Goal: Information Seeking & Learning: Learn about a topic

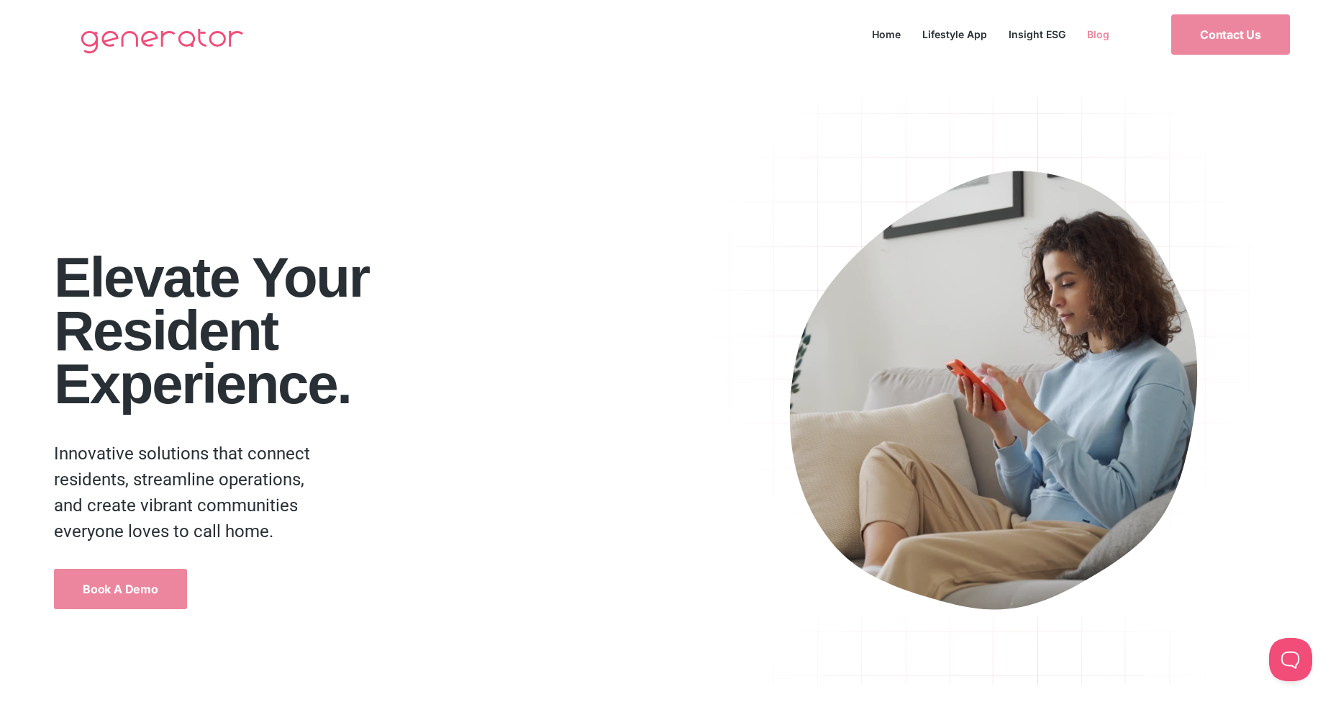
click at [1097, 36] on link "Blog" at bounding box center [1098, 33] width 44 height 19
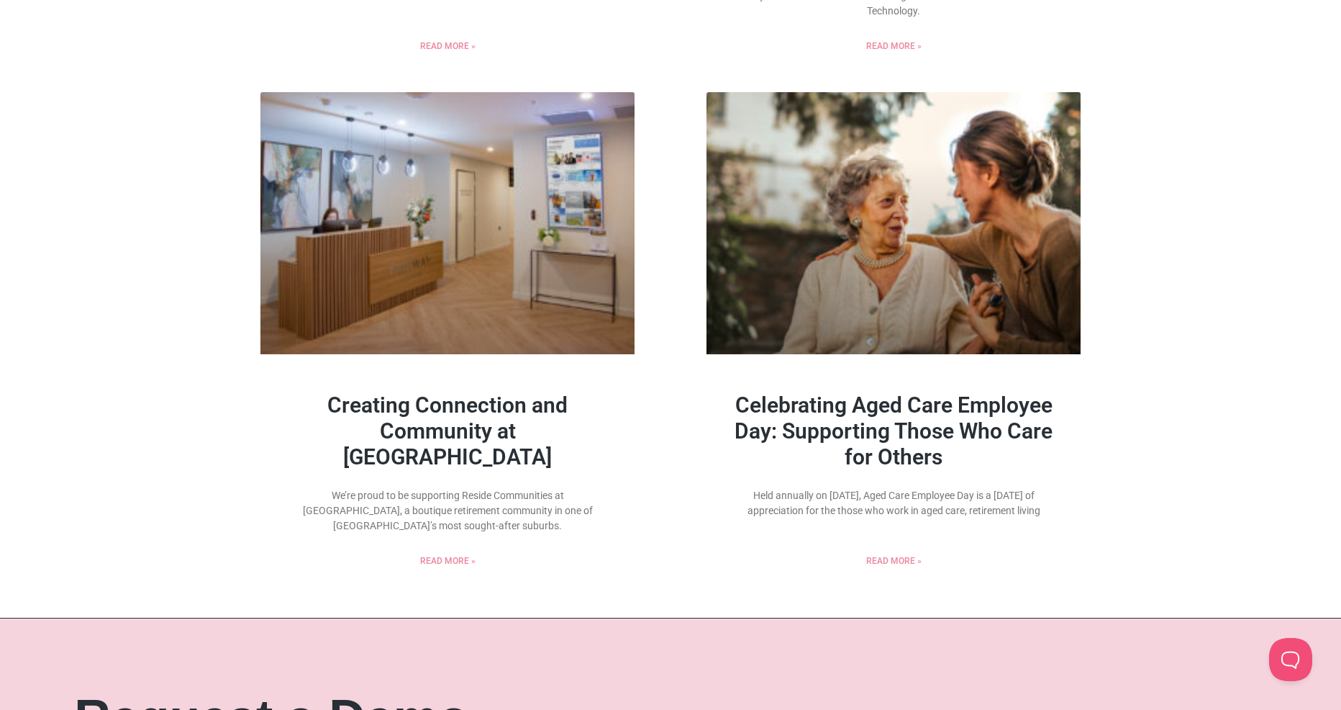
scroll to position [982, 0]
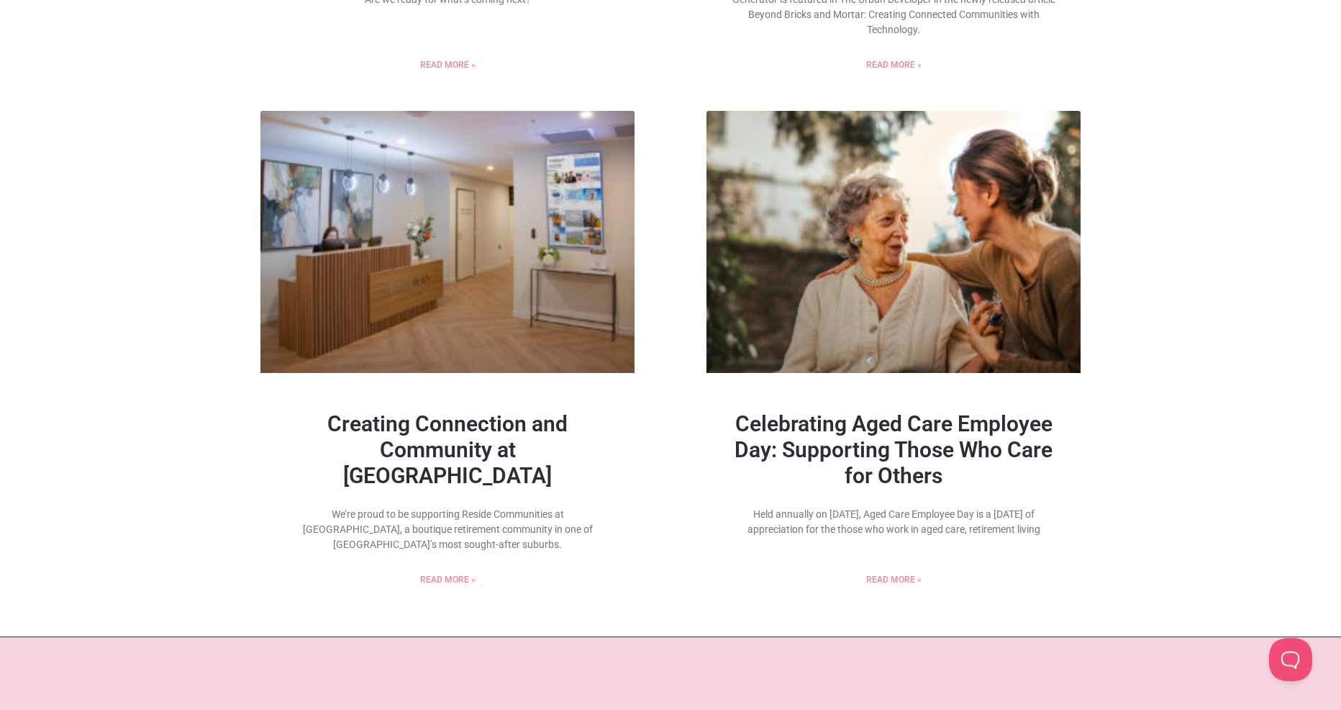
click at [976, 448] on link "Celebrating Aged Care Employee Day: Supporting Those Who Care for Others" at bounding box center [894, 449] width 318 height 77
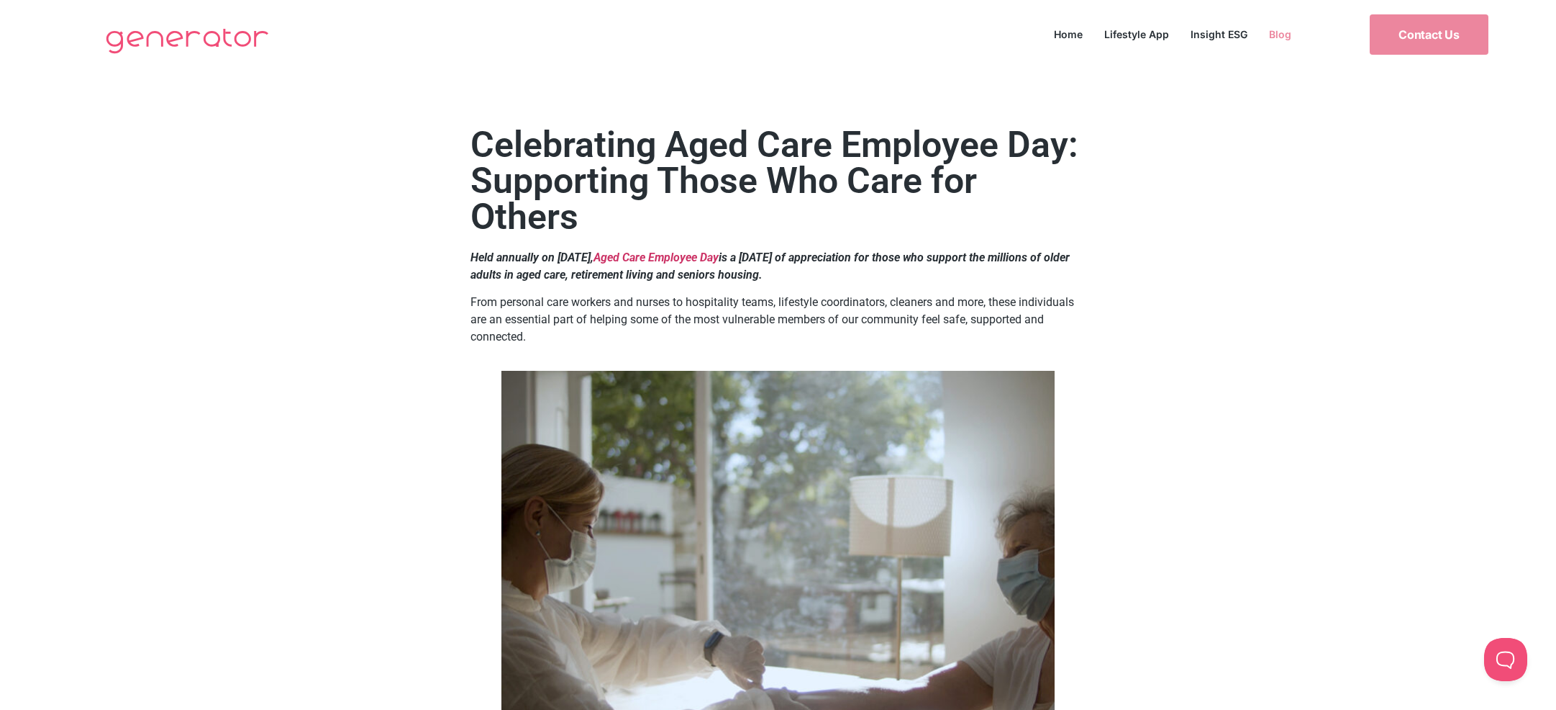
click at [1272, 35] on link "Blog" at bounding box center [1281, 33] width 44 height 19
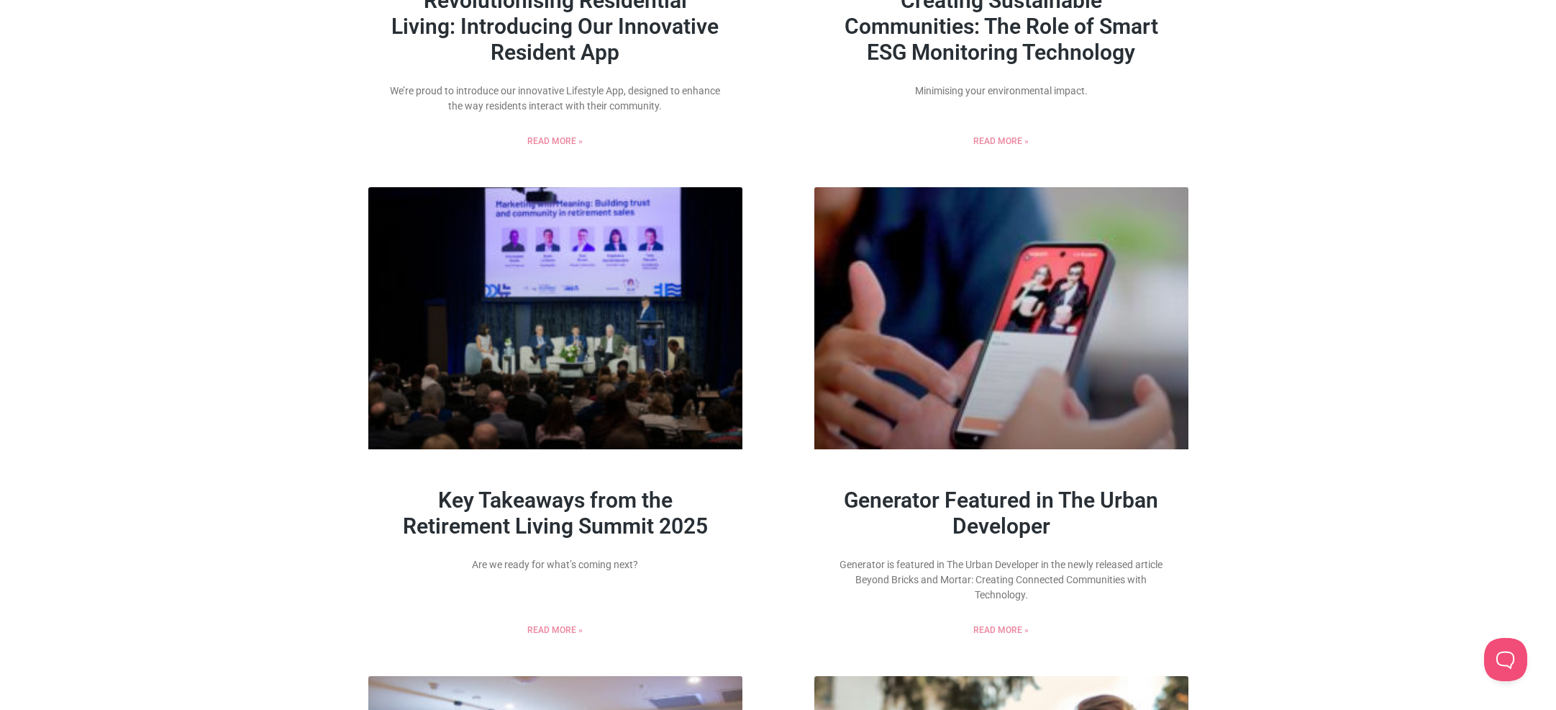
scroll to position [171, 0]
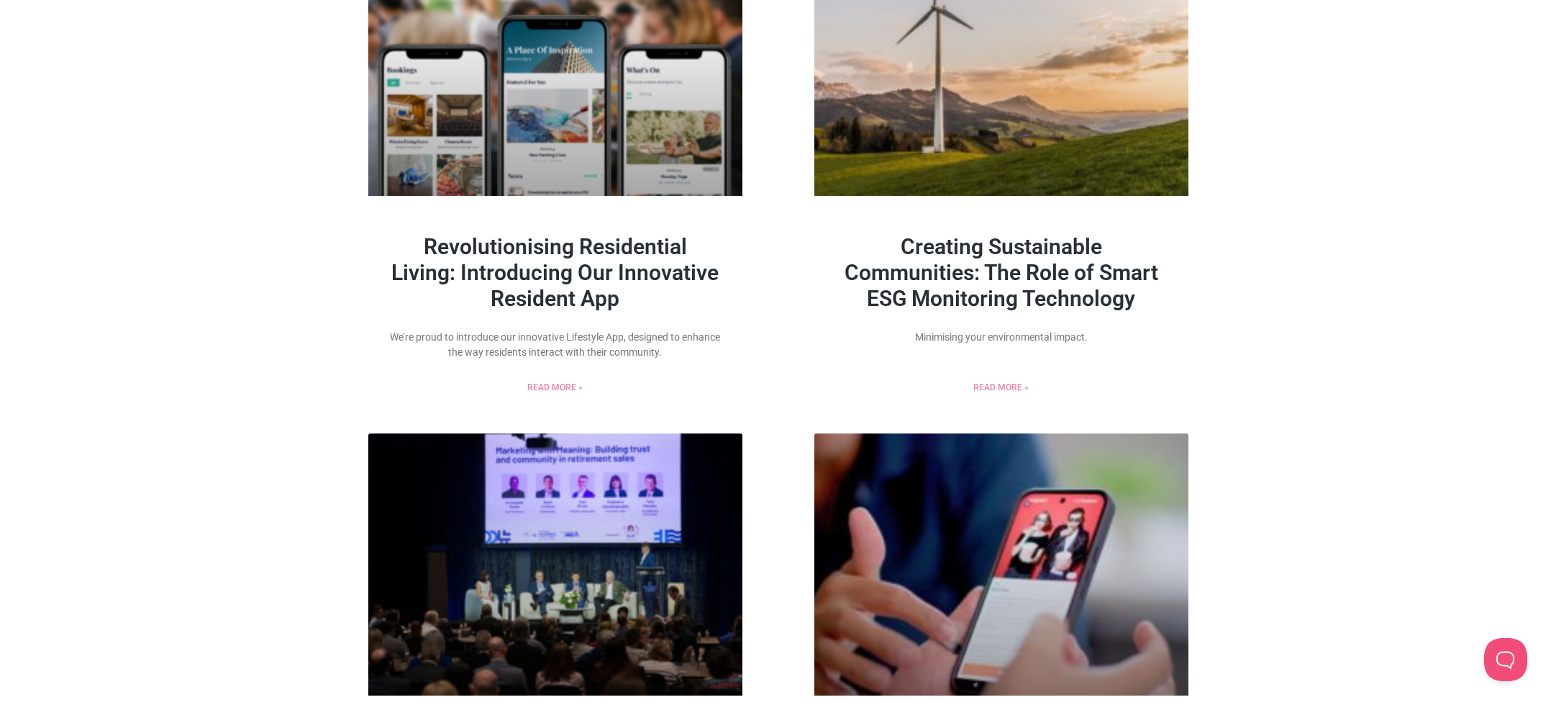
click at [1053, 255] on link "Creating Sustainable Communities: The Role of Smart ESG Monitoring Technology" at bounding box center [1002, 272] width 314 height 77
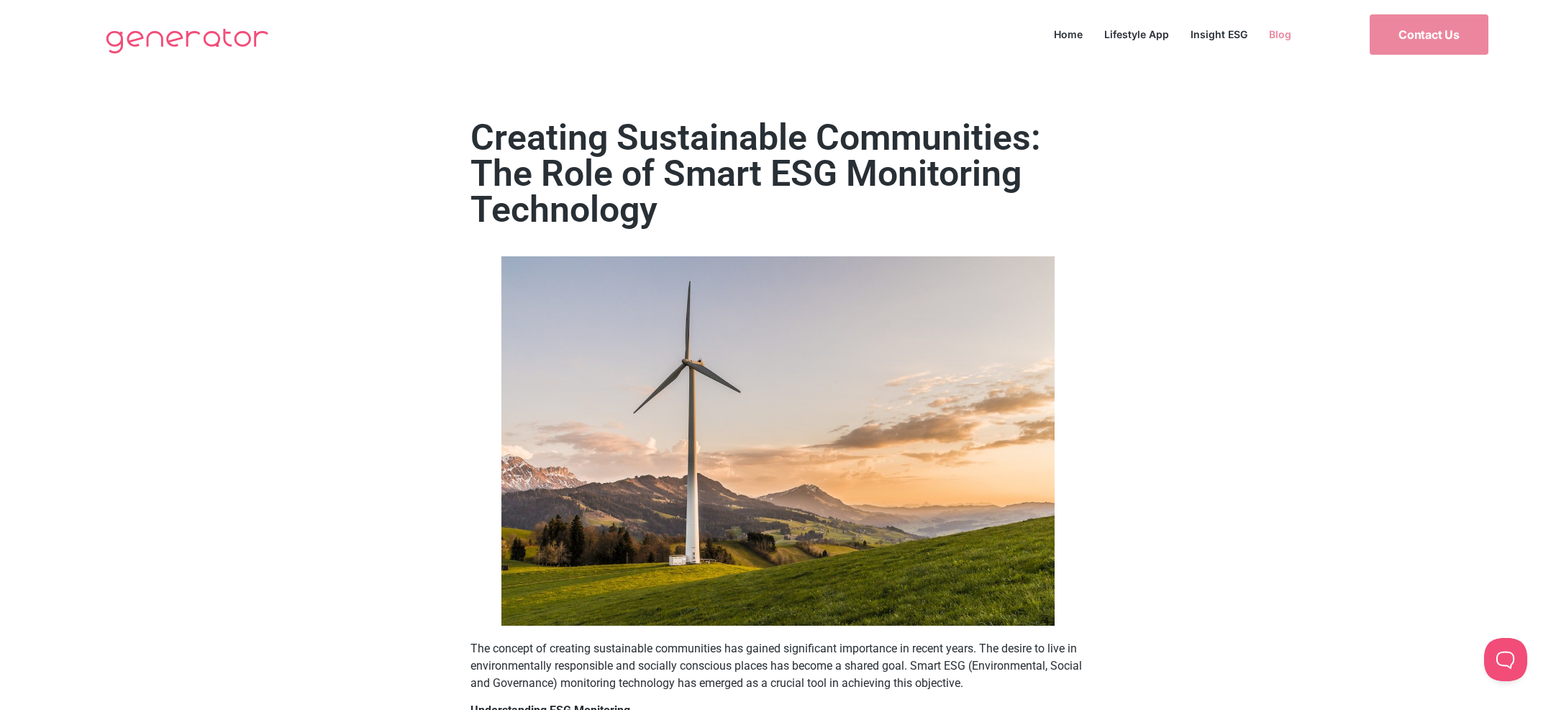
click at [1272, 35] on link "Blog" at bounding box center [1281, 33] width 44 height 19
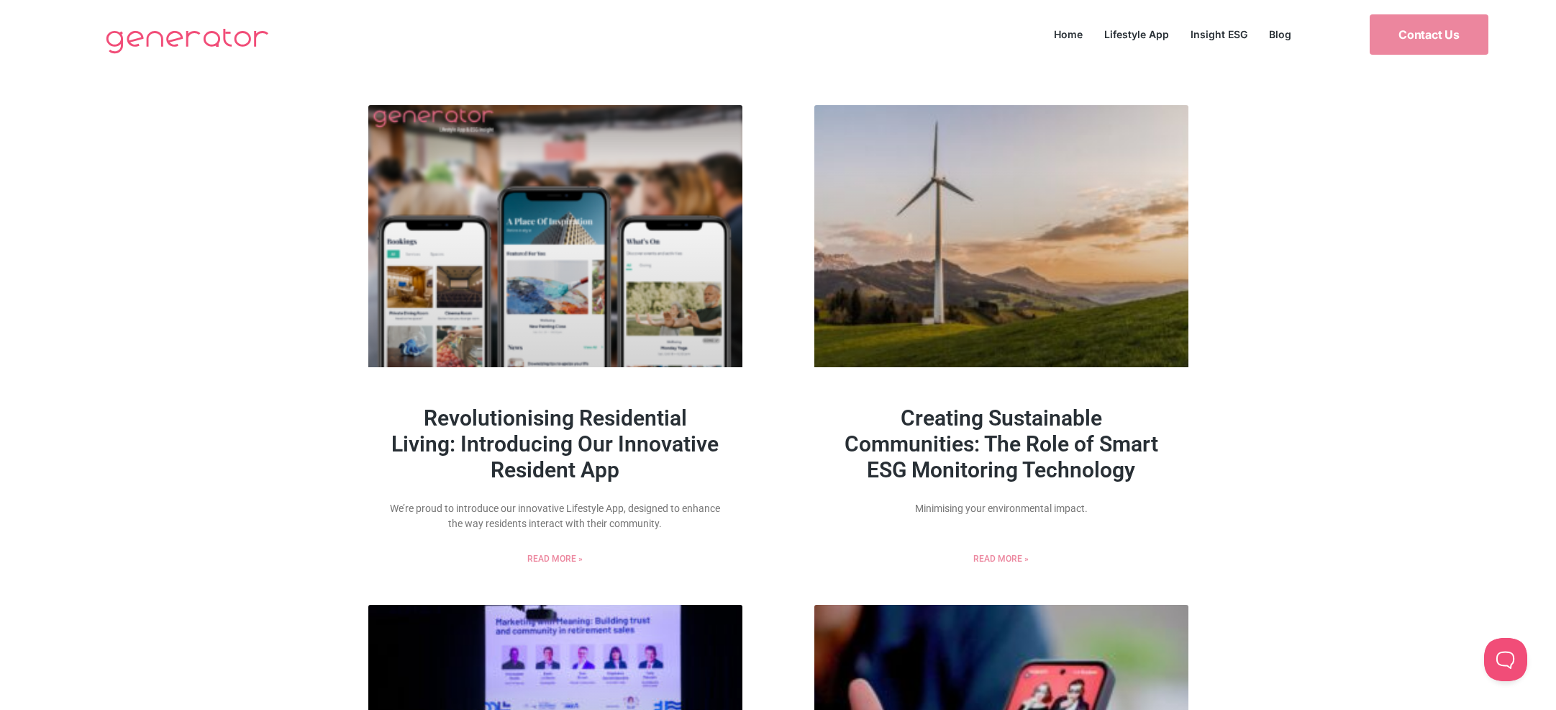
click at [617, 419] on link "Revolutionising Residential Living: Introducing Our Innovative Resident App" at bounding box center [554, 443] width 327 height 77
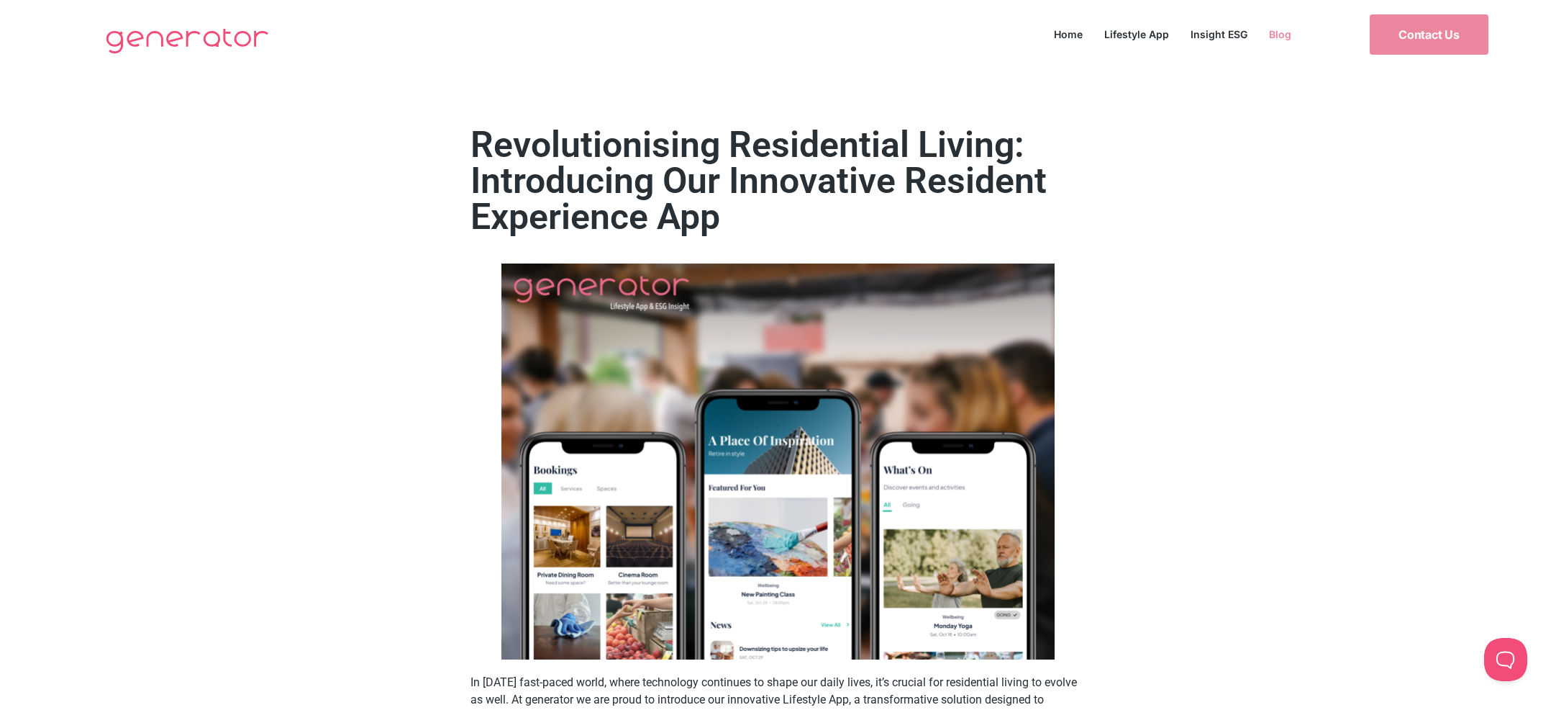
click at [1290, 34] on link "Blog" at bounding box center [1281, 33] width 44 height 19
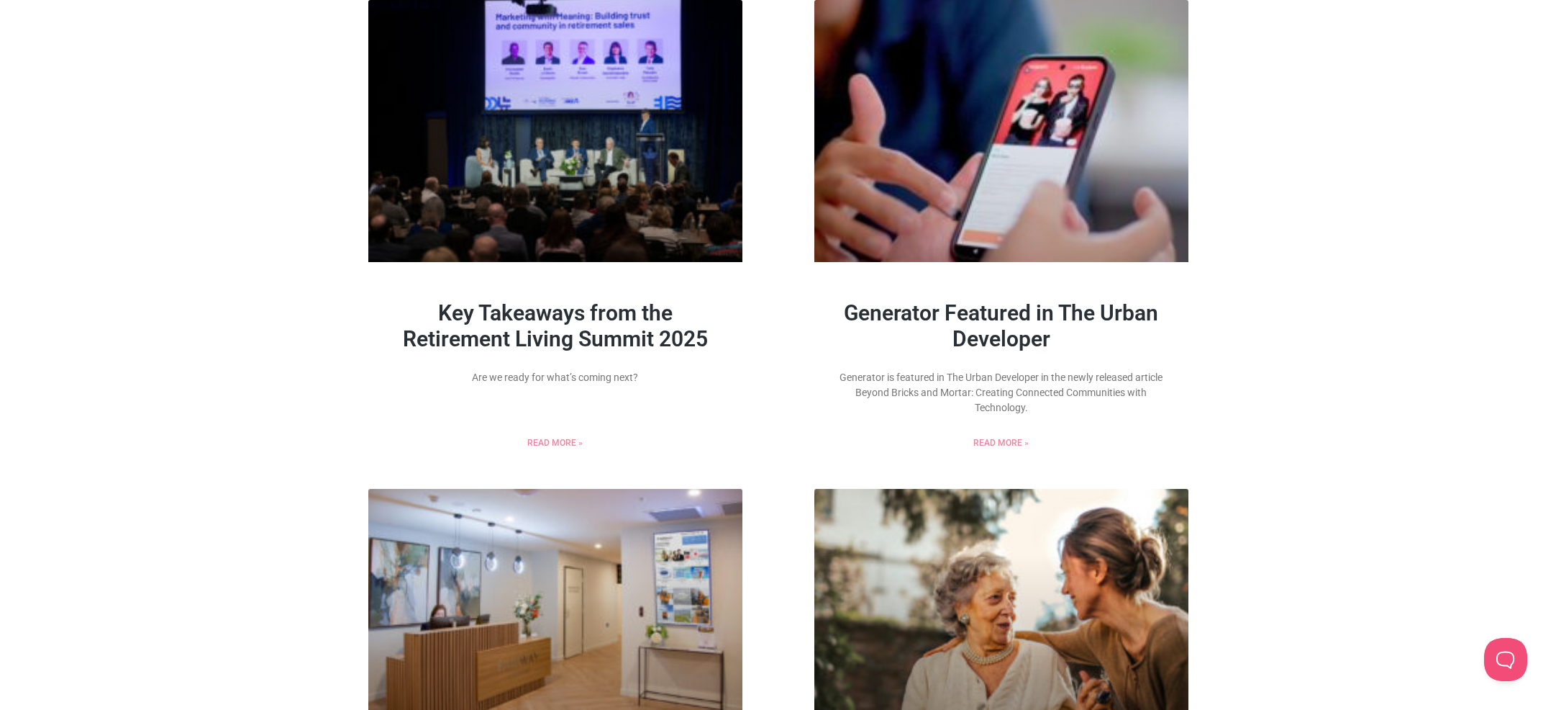
scroll to position [504, 0]
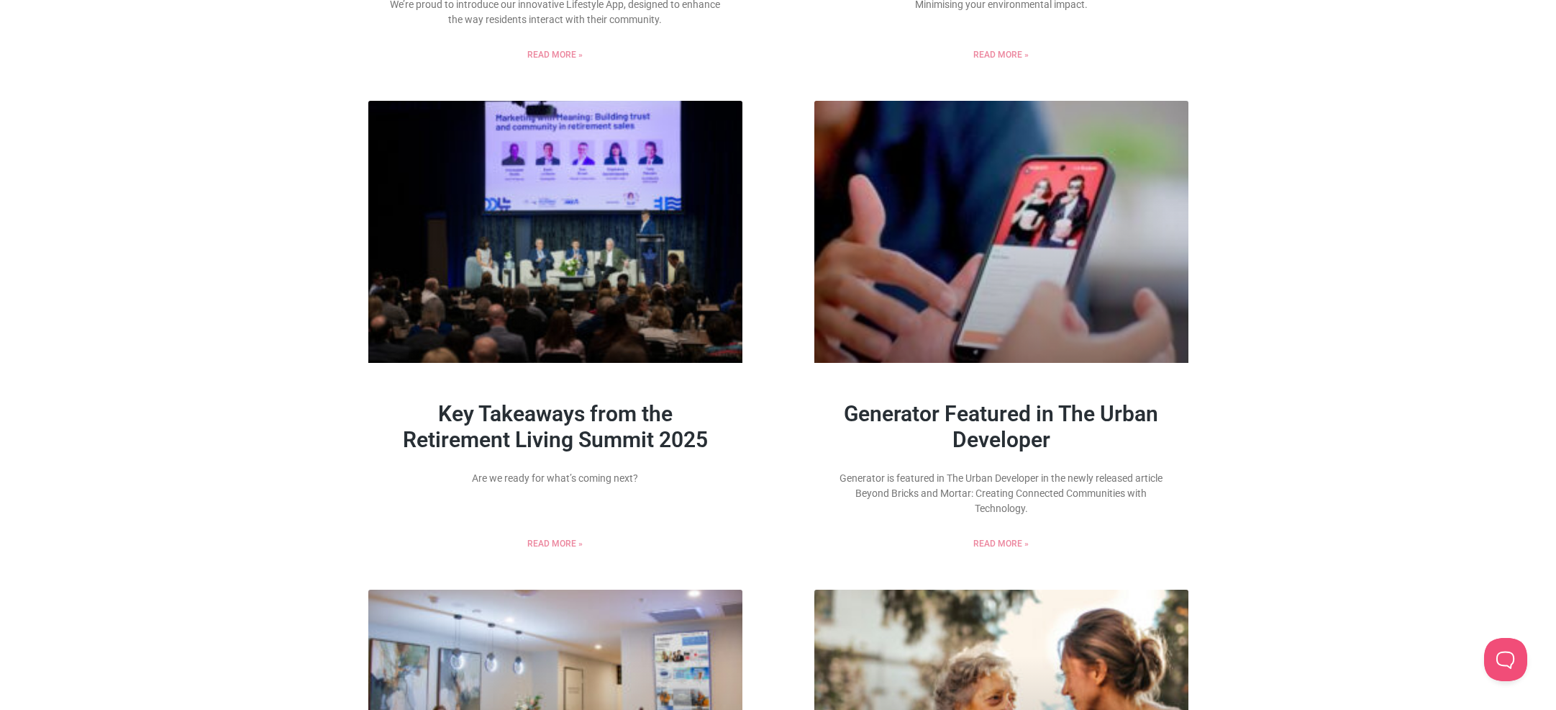
click at [627, 427] on link "Key Takeaways from the Retirement Living Summit 2025" at bounding box center [555, 426] width 305 height 51
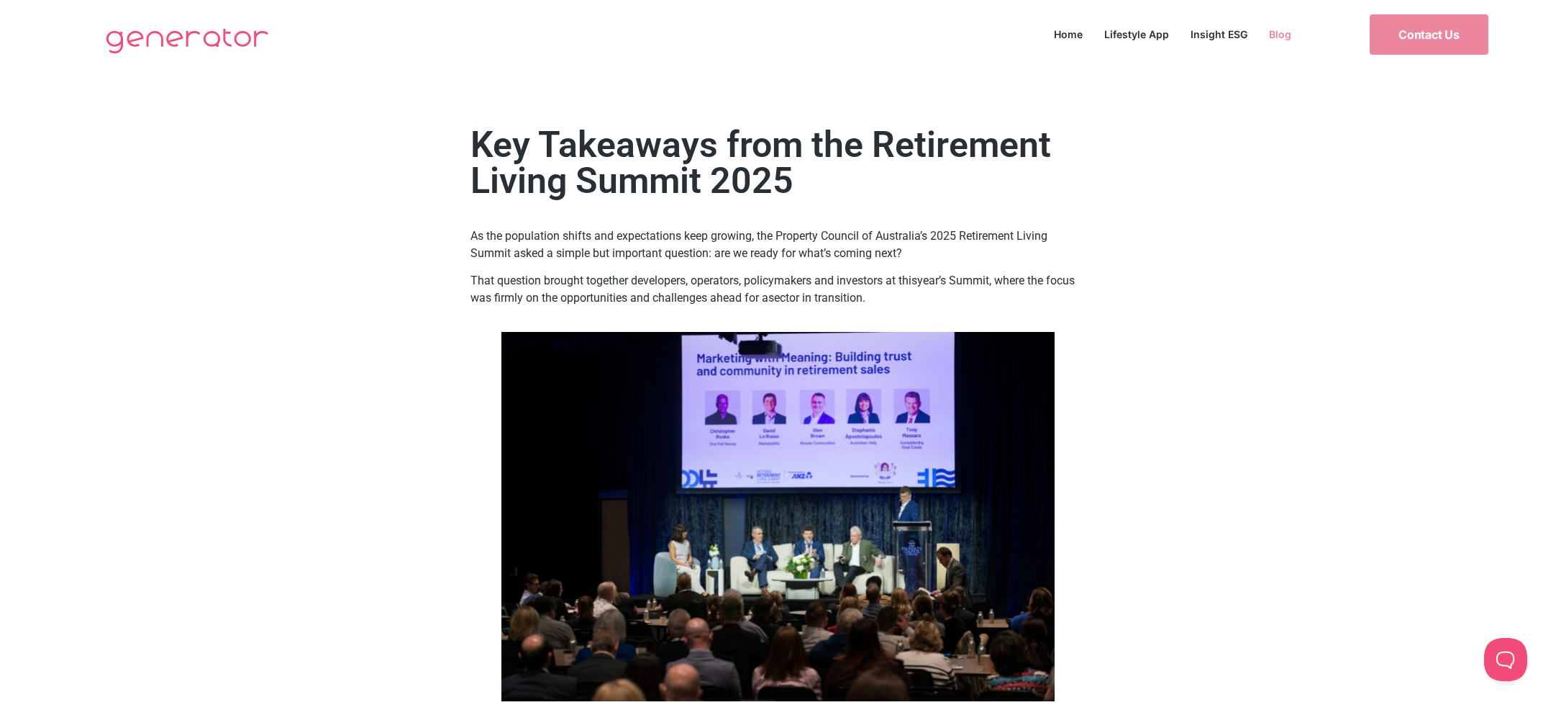
click at [1285, 40] on link "Blog" at bounding box center [1281, 33] width 44 height 19
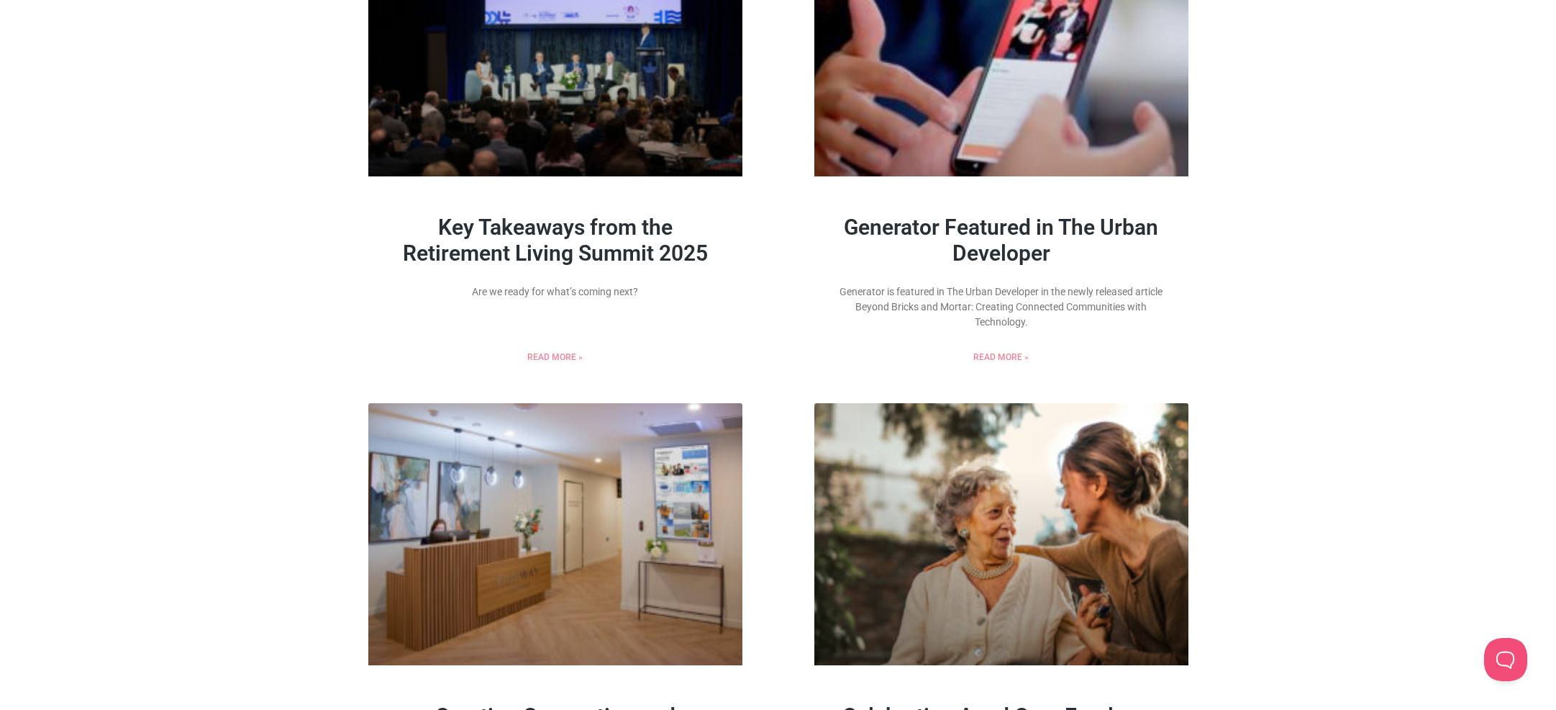
scroll to position [691, 0]
click at [1061, 242] on link "Generator Featured in The Urban Developer" at bounding box center [1001, 239] width 314 height 51
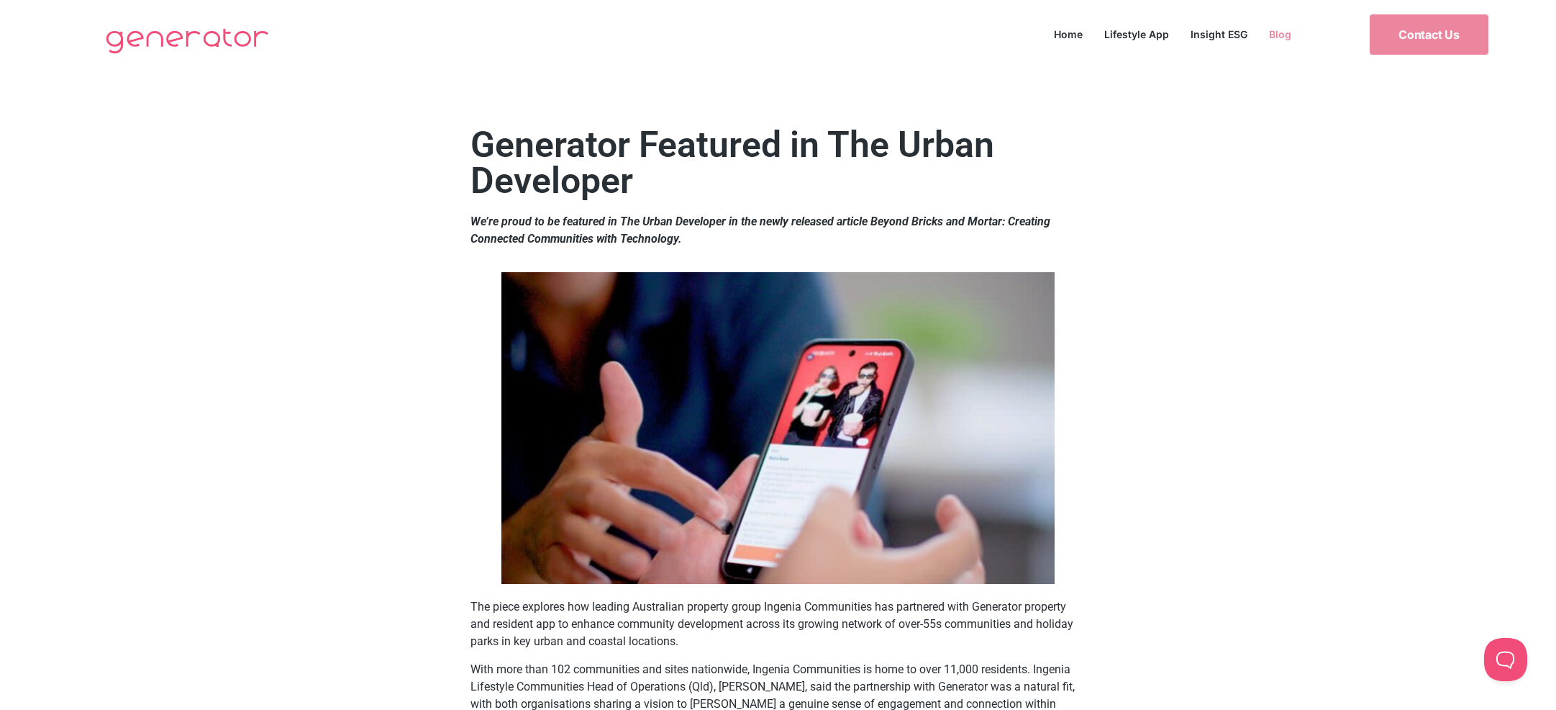
click at [1279, 32] on link "Blog" at bounding box center [1281, 33] width 44 height 19
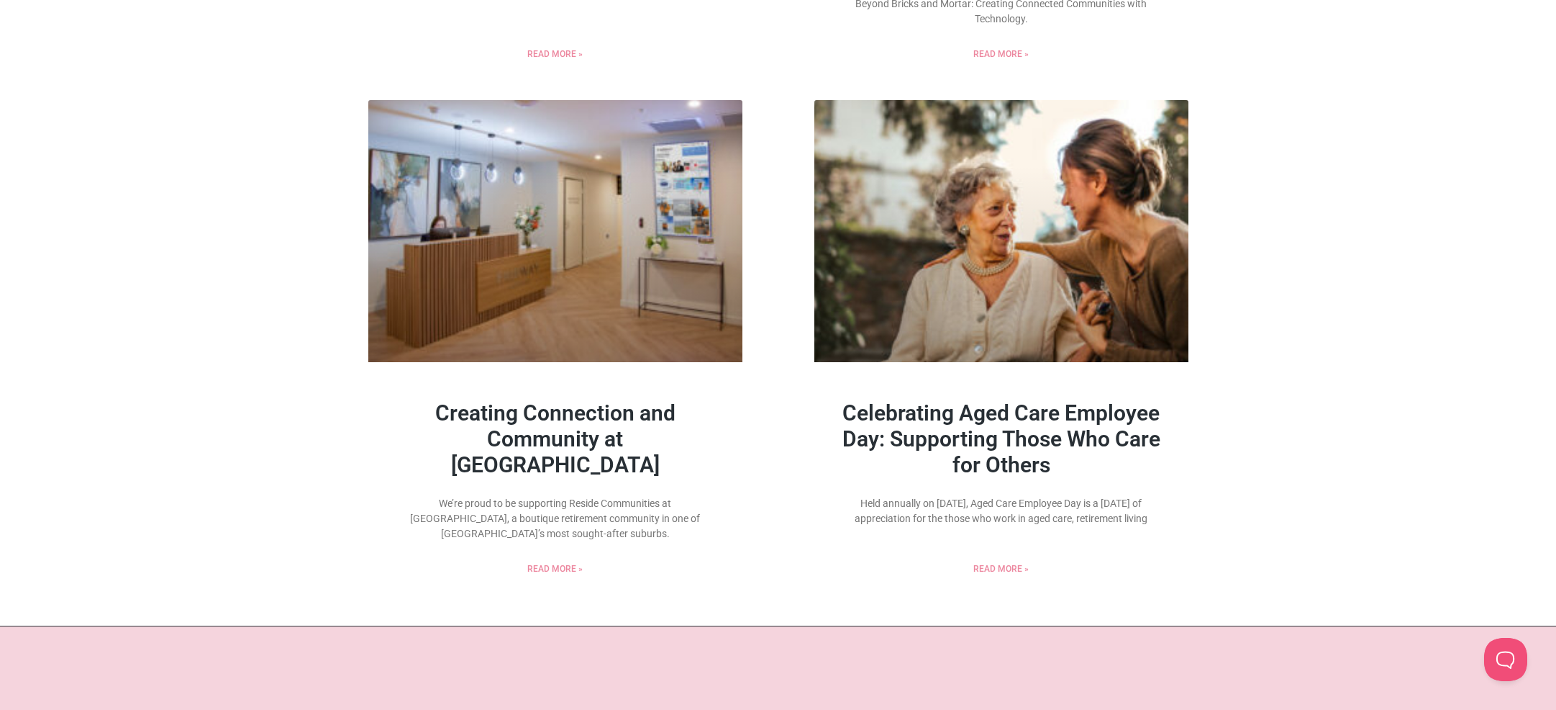
scroll to position [995, 0]
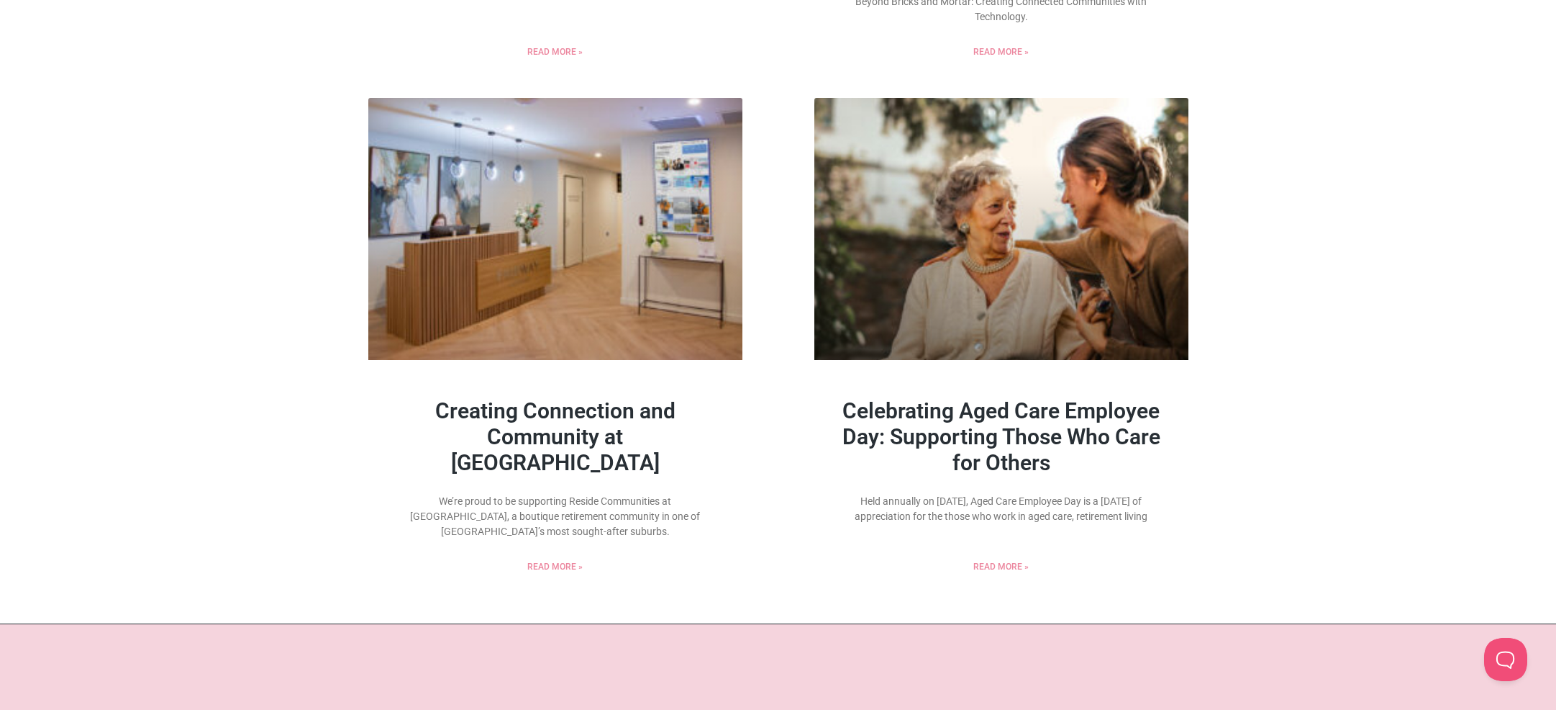
click at [628, 422] on link "Creating Connection and Community at [GEOGRAPHIC_DATA]" at bounding box center [555, 436] width 240 height 77
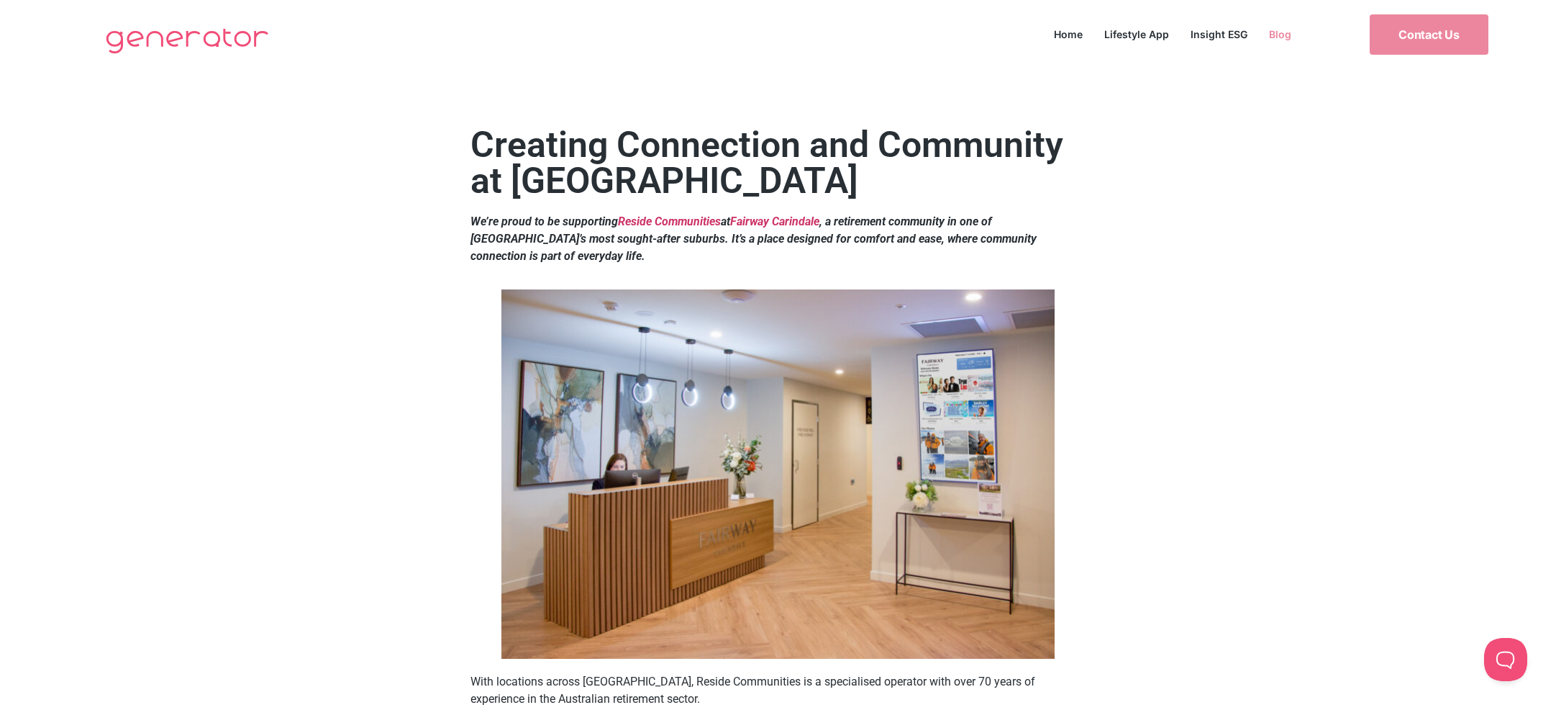
click at [1285, 30] on link "Blog" at bounding box center [1281, 33] width 44 height 19
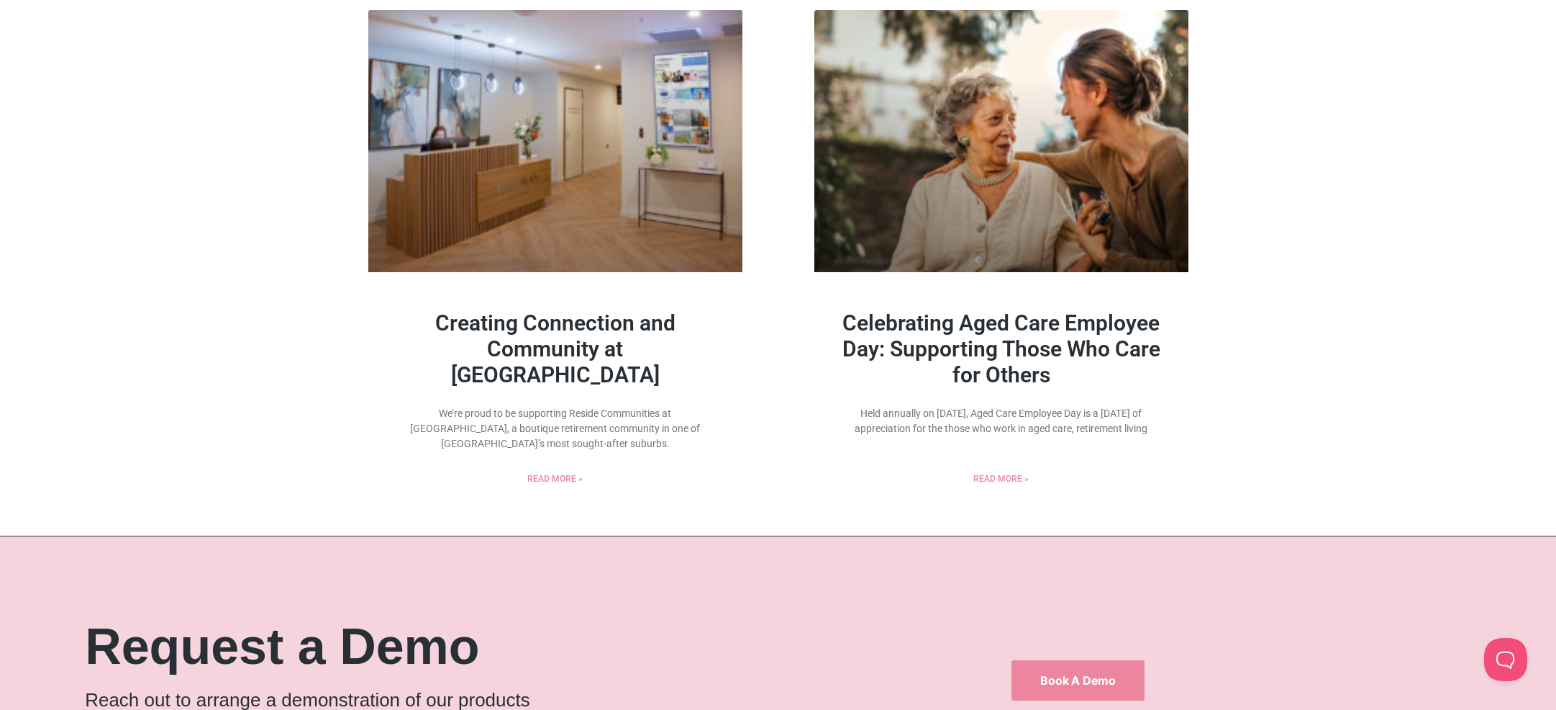
scroll to position [1082, 0]
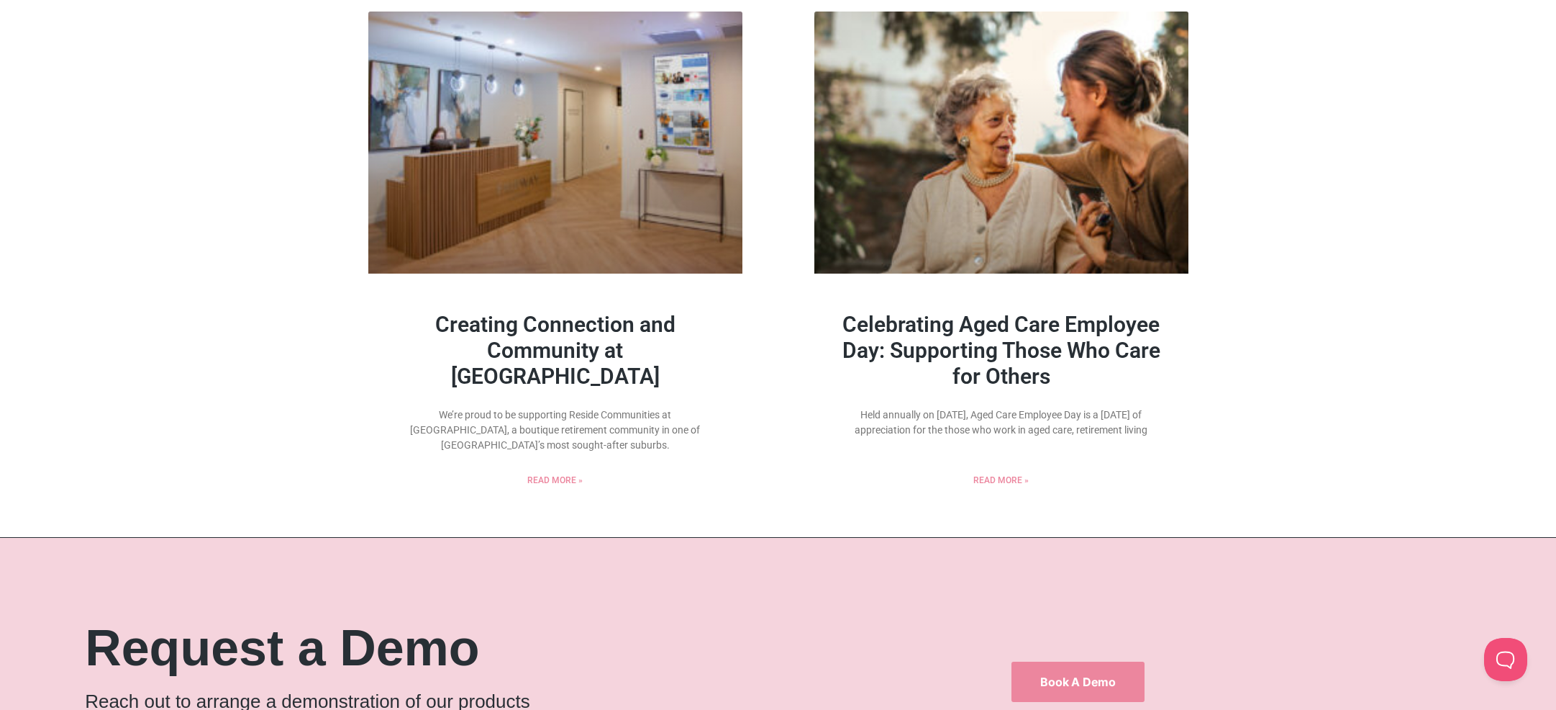
click at [1061, 358] on link "Celebrating Aged Care Employee Day: Supporting Those Who Care for Others" at bounding box center [1002, 350] width 318 height 77
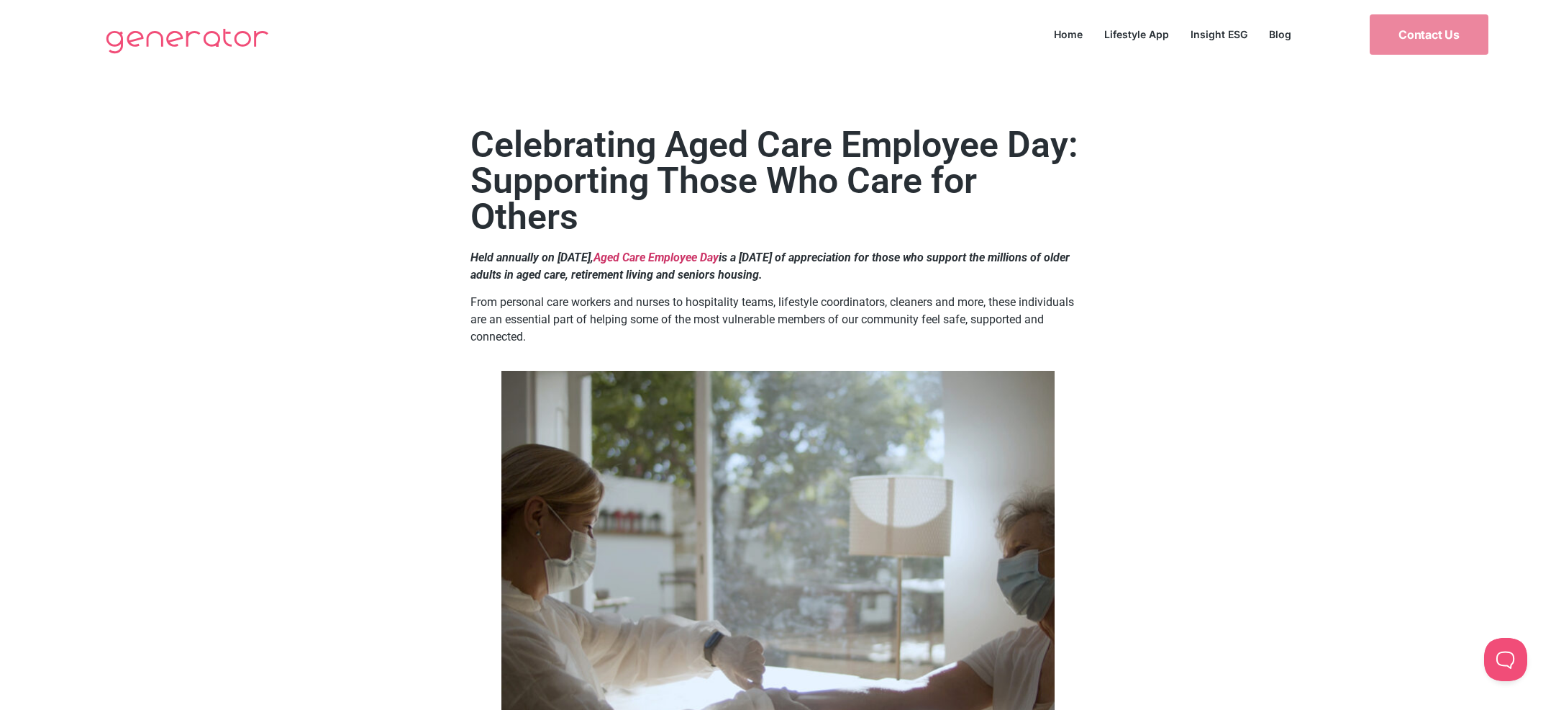
drag, startPoint x: 1325, startPoint y: 201, endPoint x: 1370, endPoint y: 124, distance: 88.7
